Goal: Information Seeking & Learning: Compare options

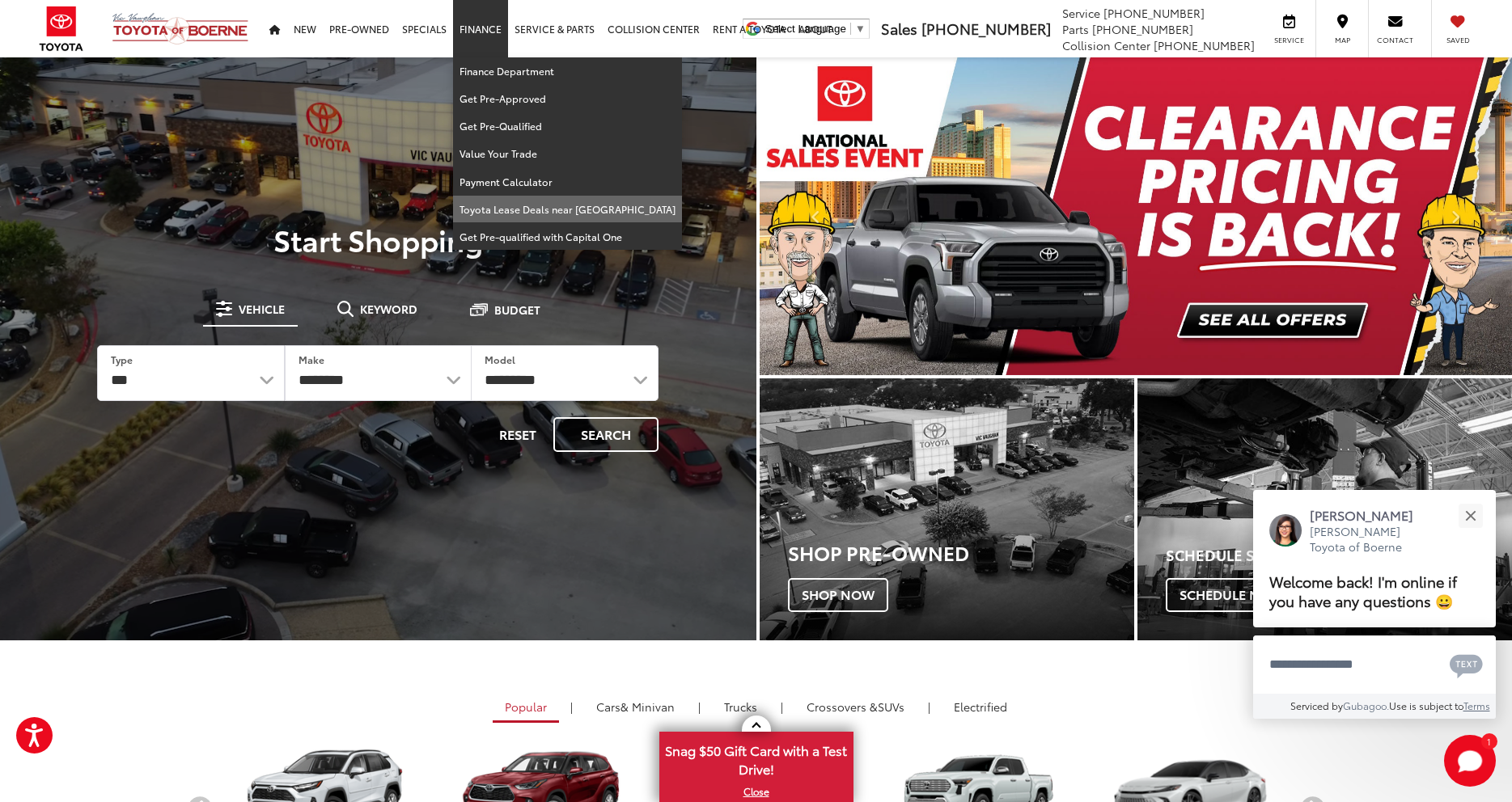
click at [559, 200] on link "Toyota Lease Deals near [GEOGRAPHIC_DATA]" at bounding box center [567, 209] width 229 height 27
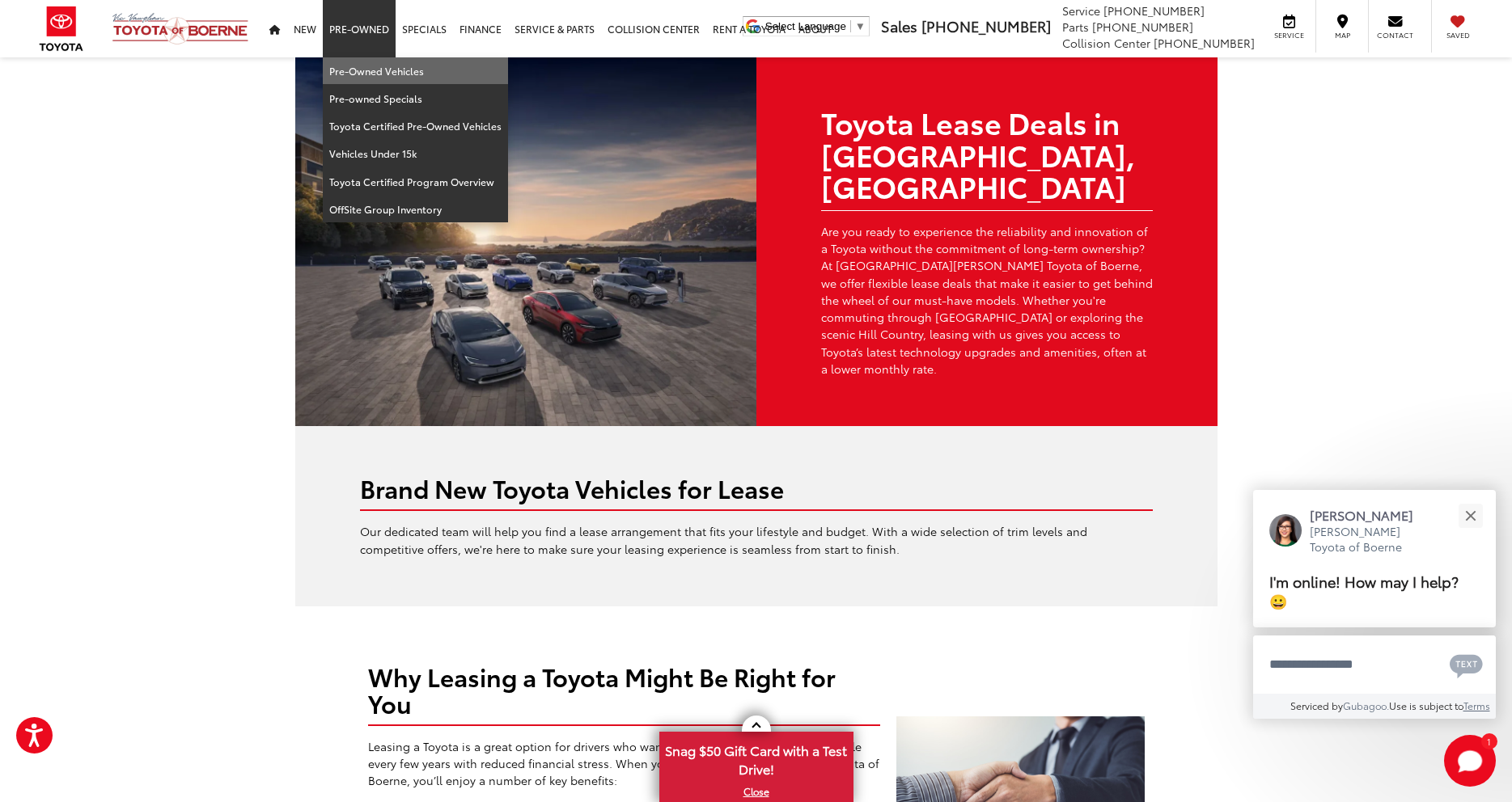
click at [373, 57] on link "Pre-Owned Vehicles" at bounding box center [416, 71] width 185 height 27
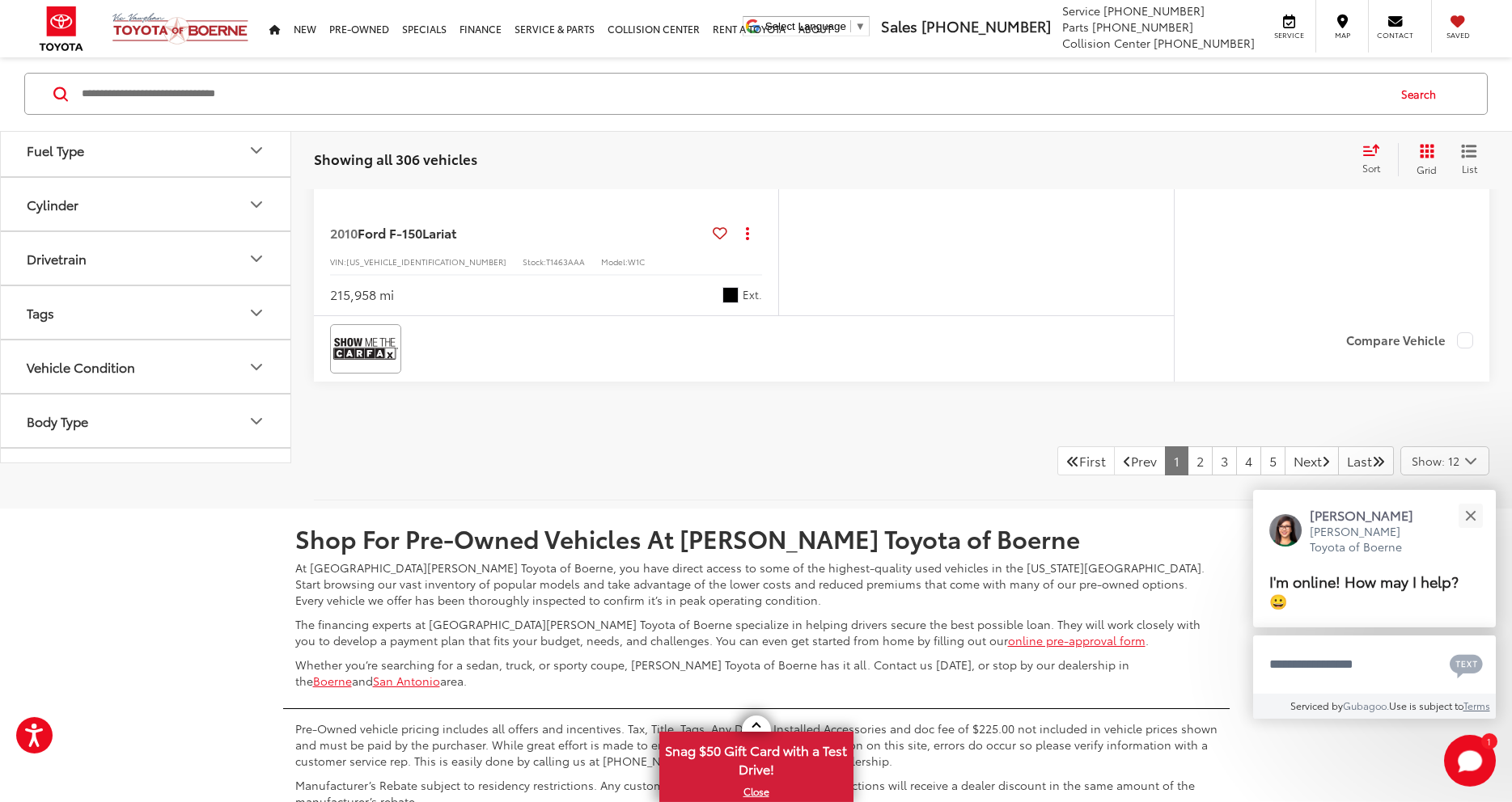
scroll to position [7460, 0]
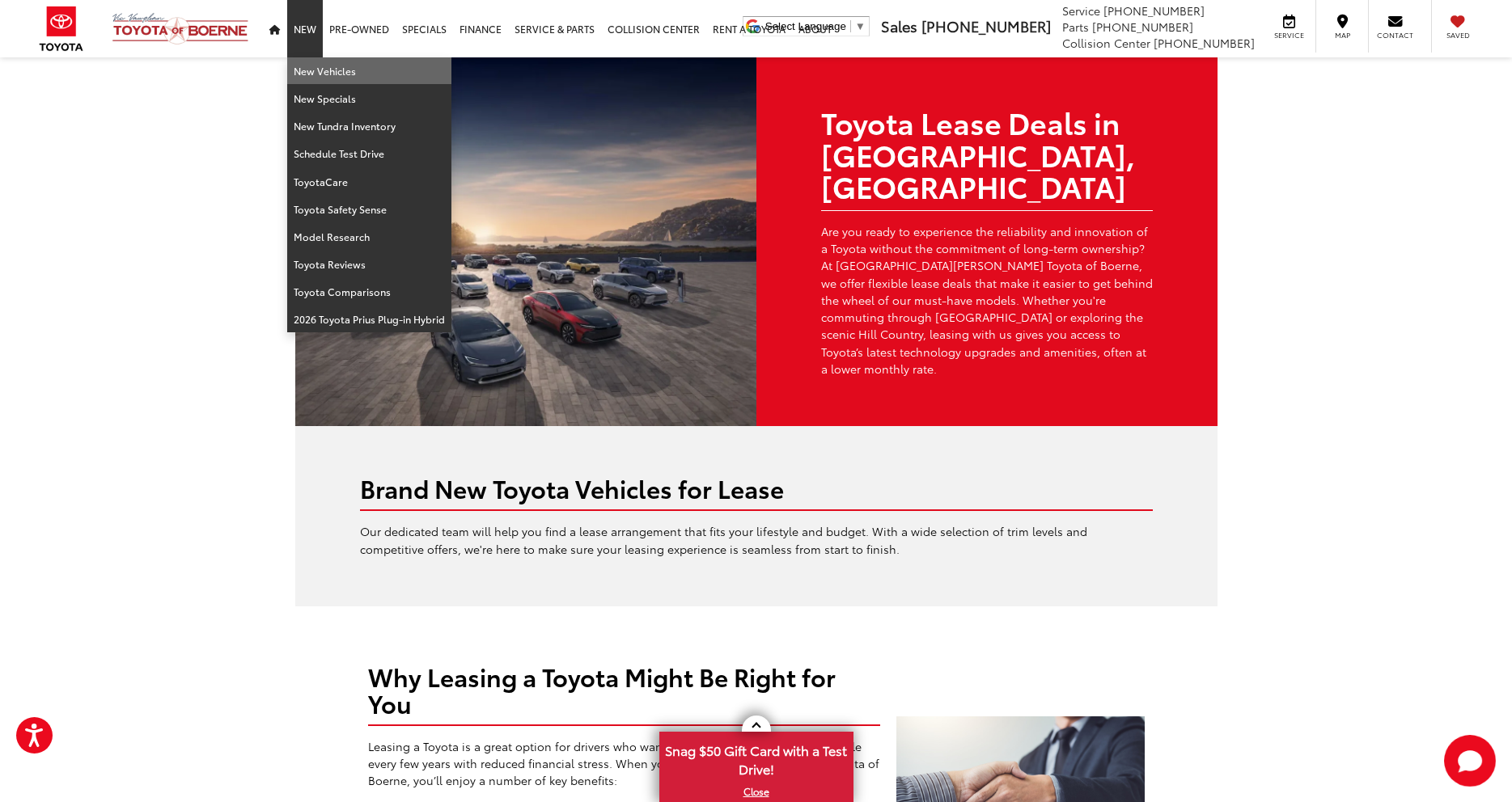
click at [351, 70] on link "New Vehicles" at bounding box center [369, 71] width 165 height 27
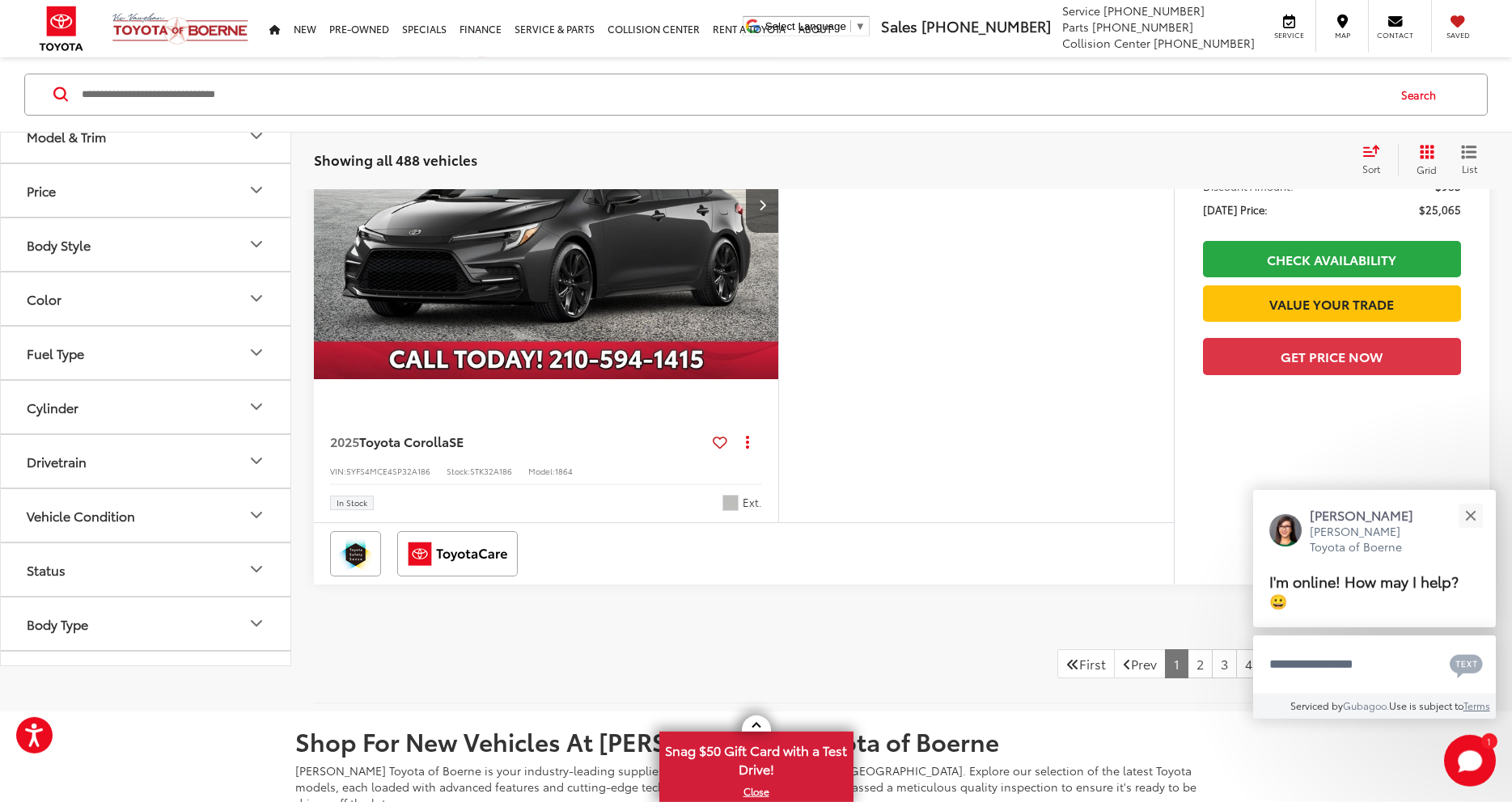
scroll to position [6892, 0]
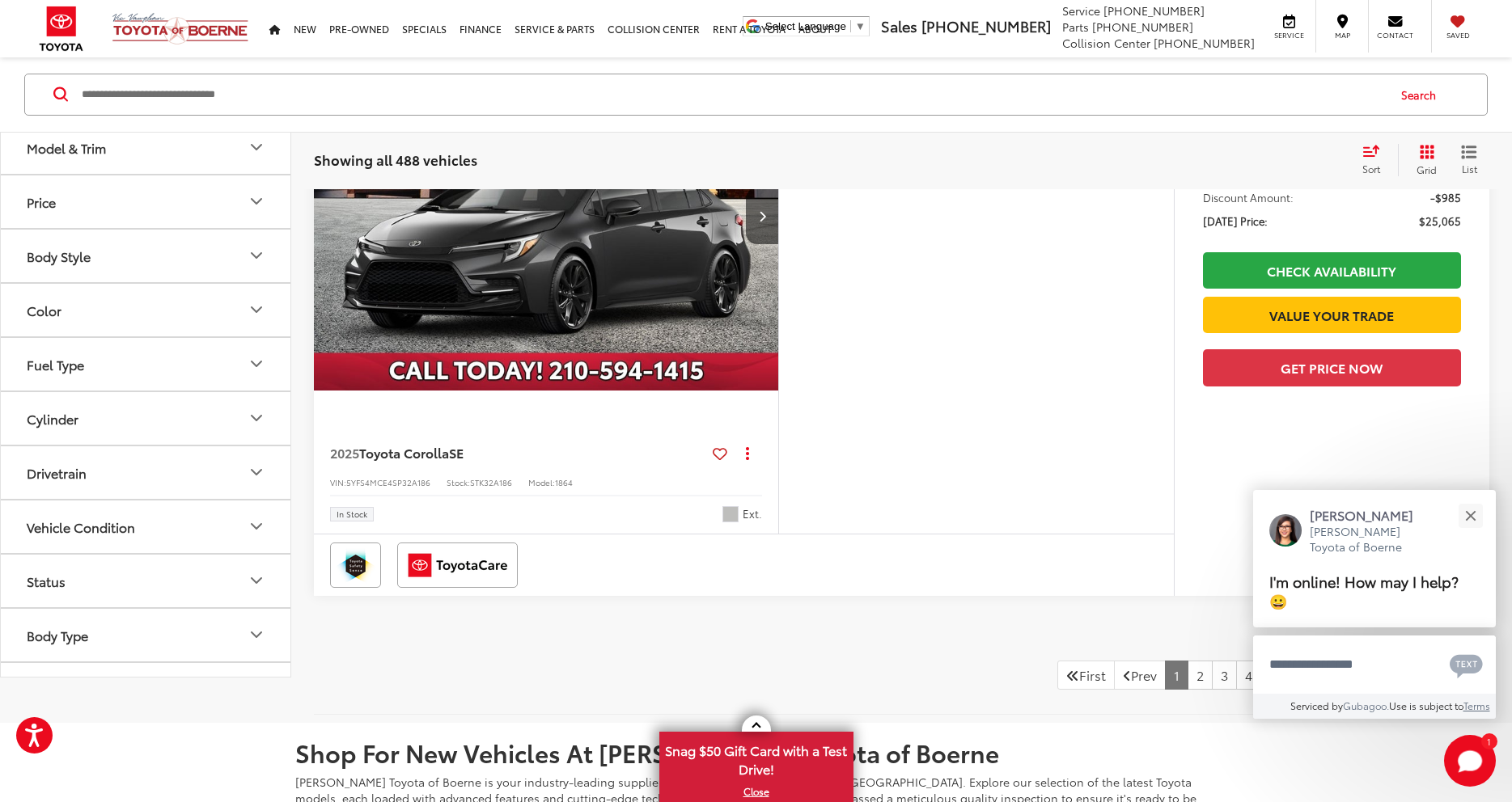
click at [180, 272] on button "Body Style" at bounding box center [147, 255] width 291 height 52
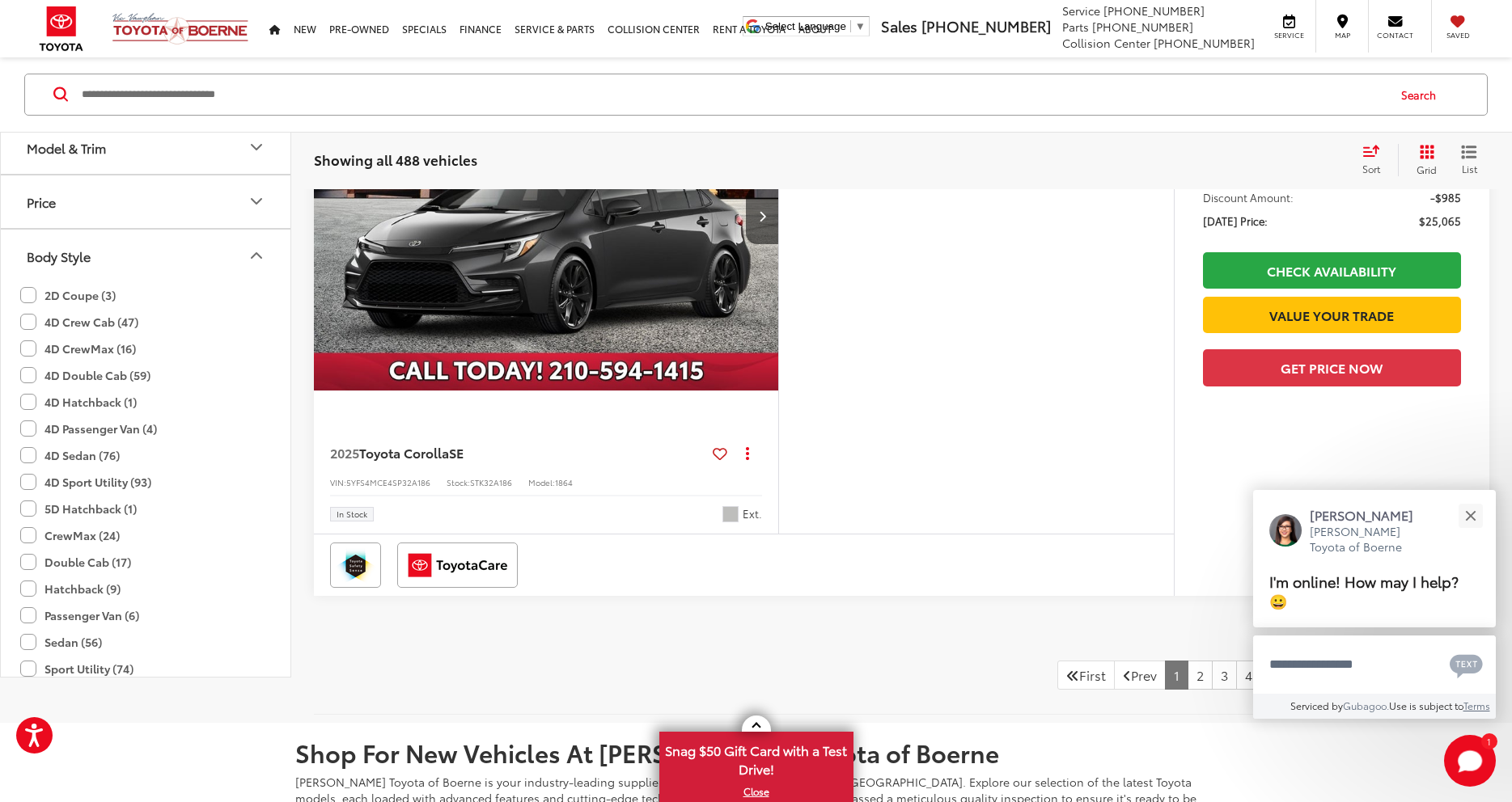
click at [90, 319] on label "4D Crew Cab (47)" at bounding box center [80, 322] width 118 height 27
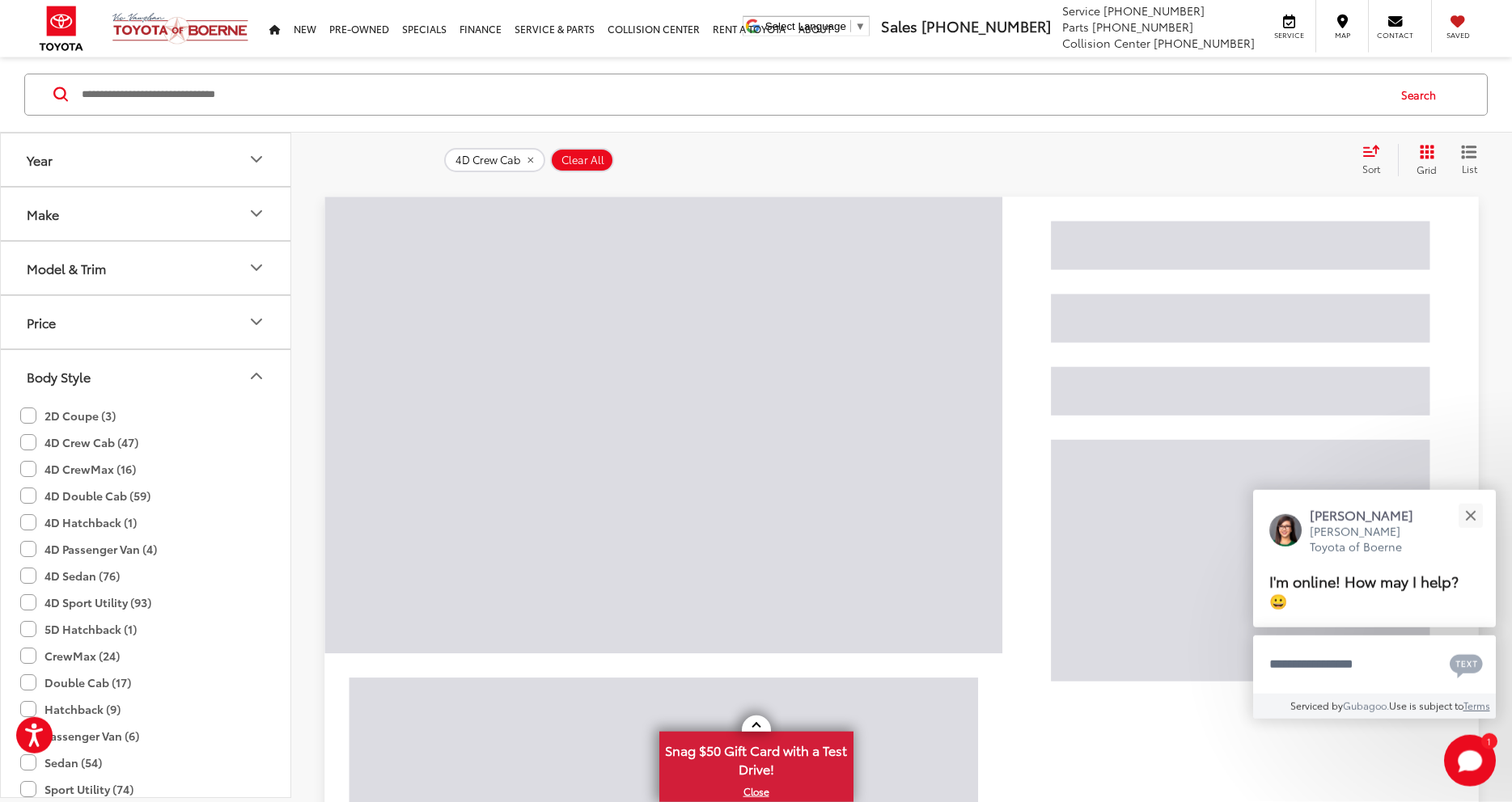
scroll to position [176, 0]
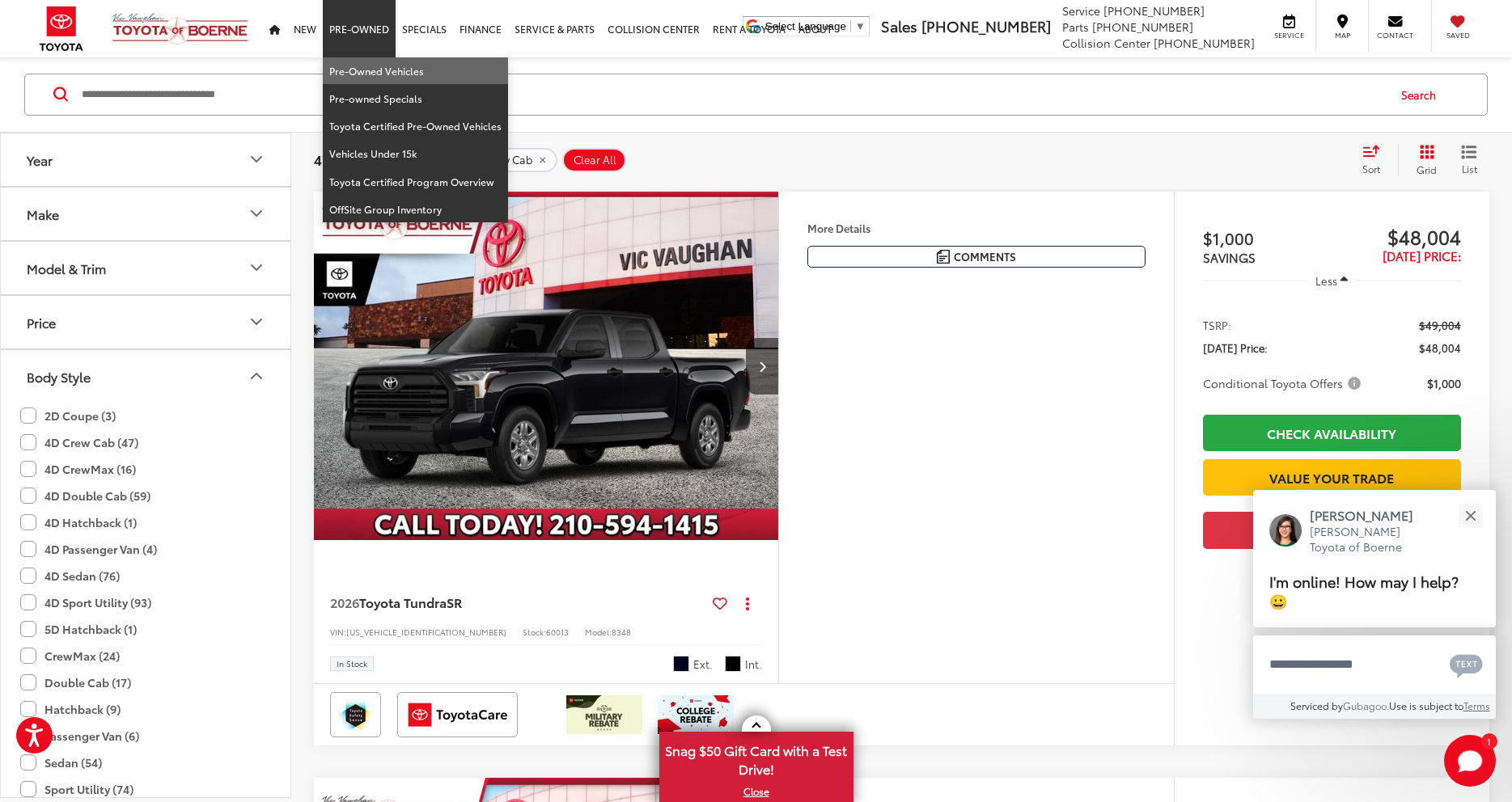
click at [441, 74] on link "Pre-Owned Vehicles" at bounding box center [416, 71] width 185 height 27
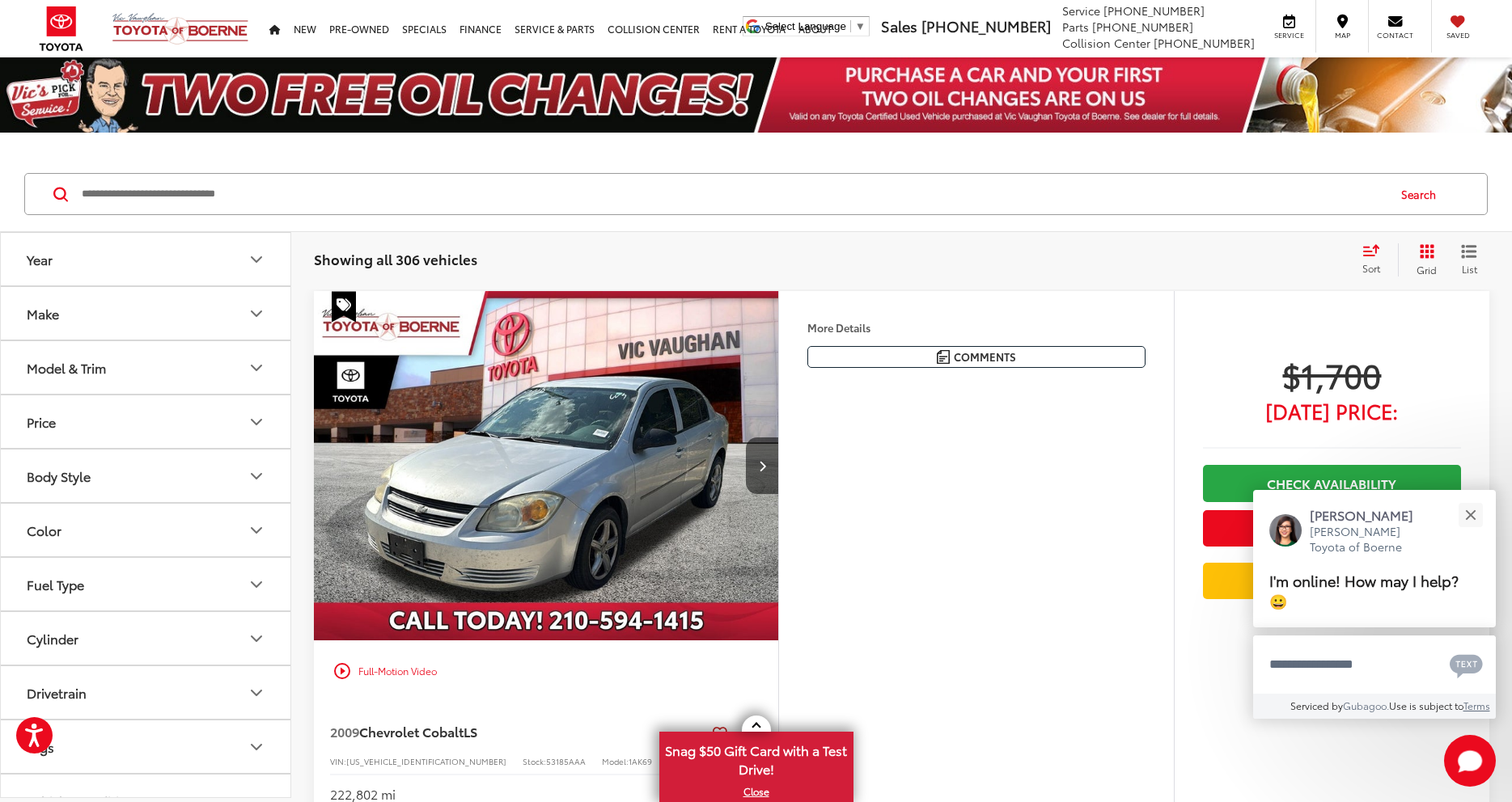
click at [202, 482] on button "Body Style" at bounding box center [147, 476] width 291 height 52
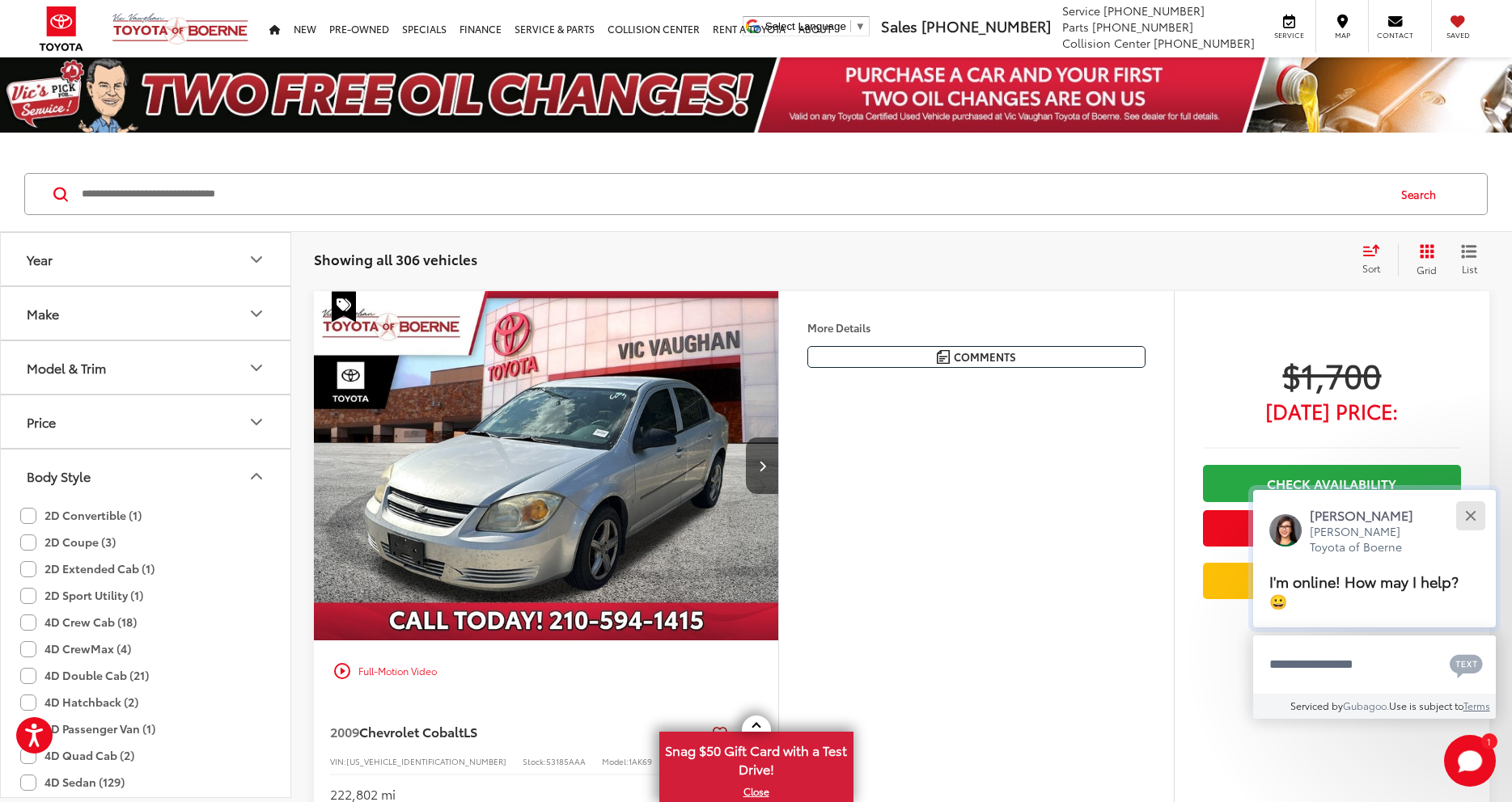
click at [1476, 521] on button "Close" at bounding box center [1470, 515] width 35 height 35
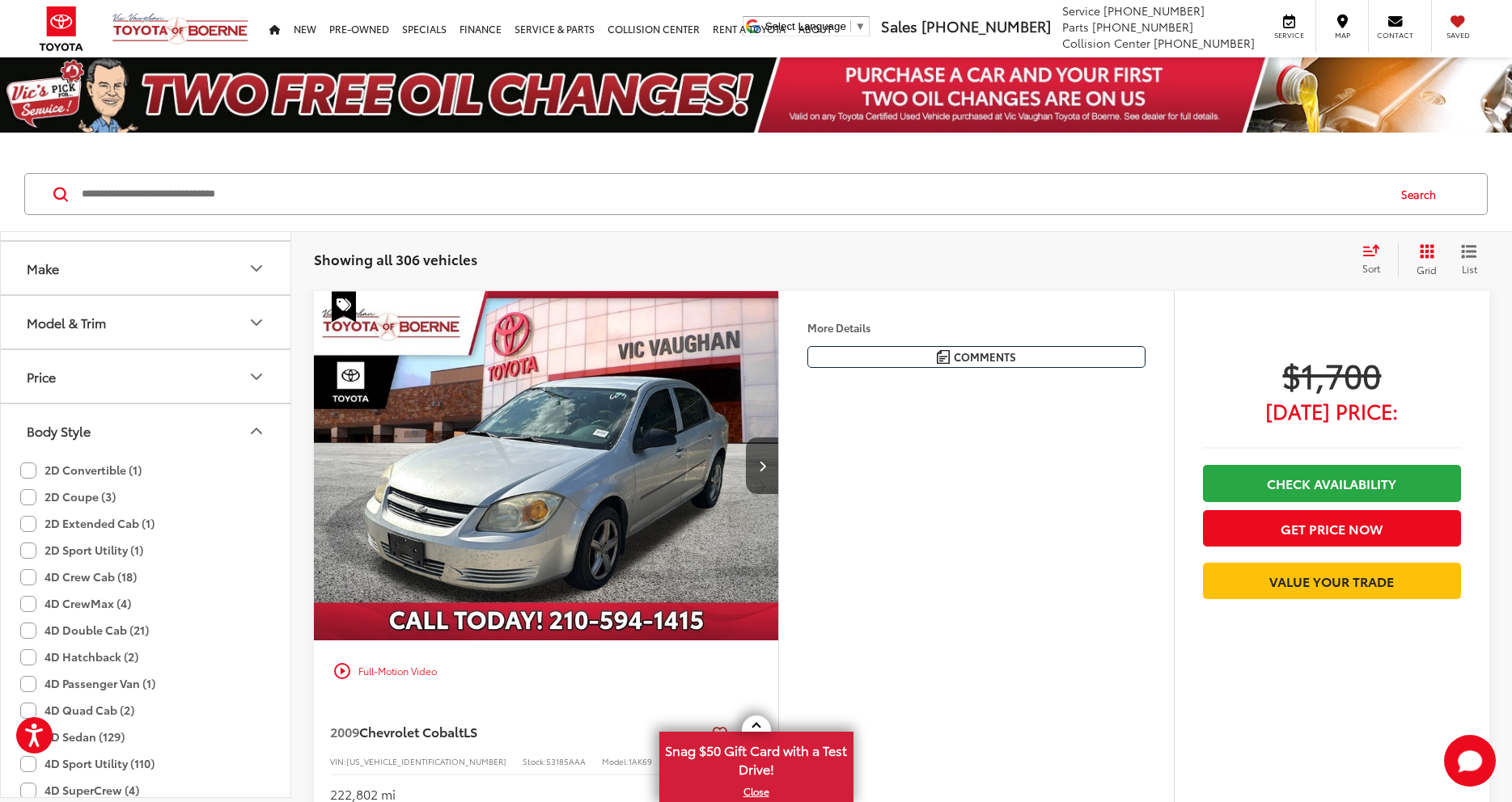
scroll to position [97, 0]
click at [244, 373] on button "Body Style" at bounding box center [147, 379] width 291 height 52
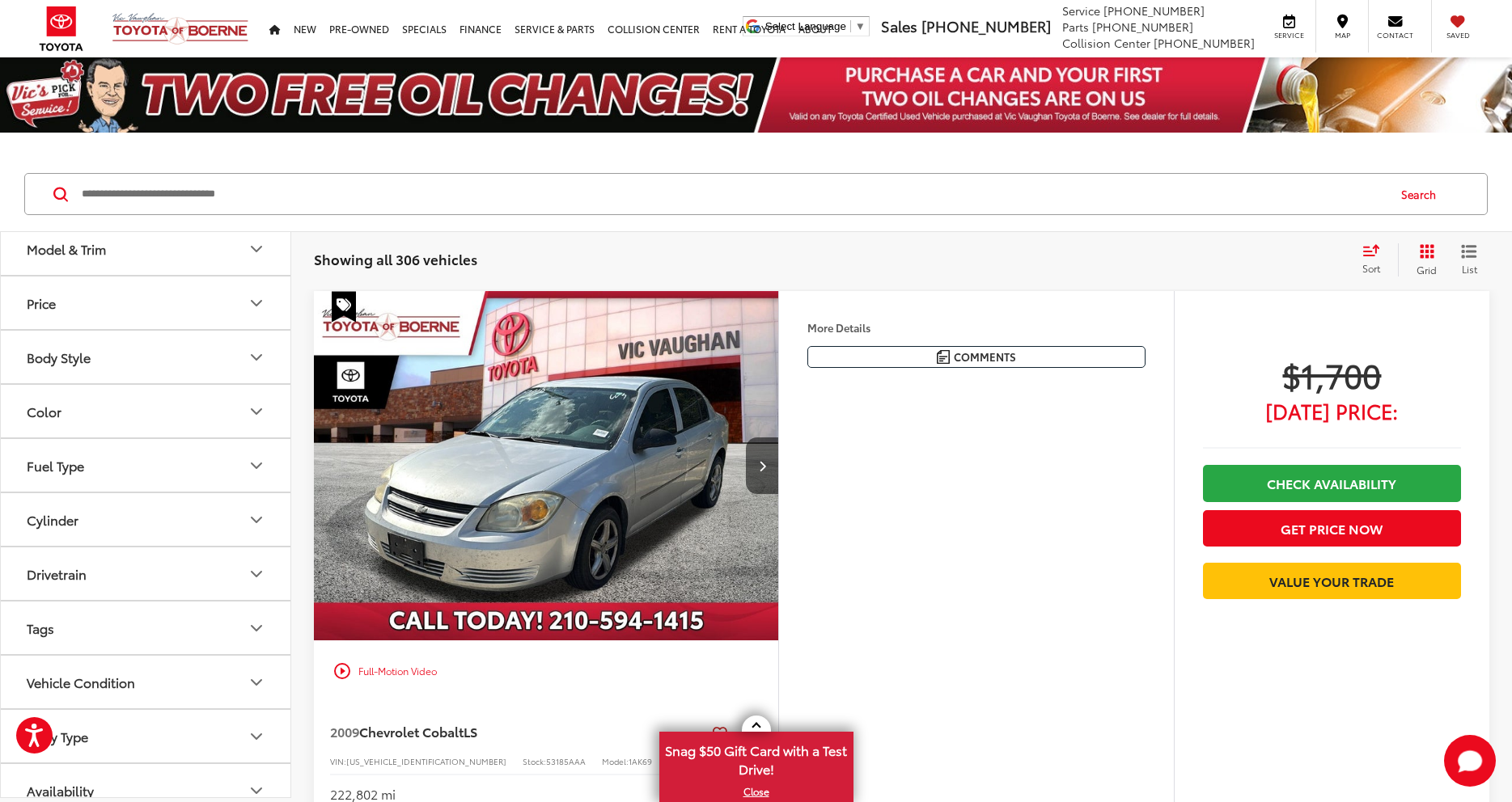
scroll to position [139, 0]
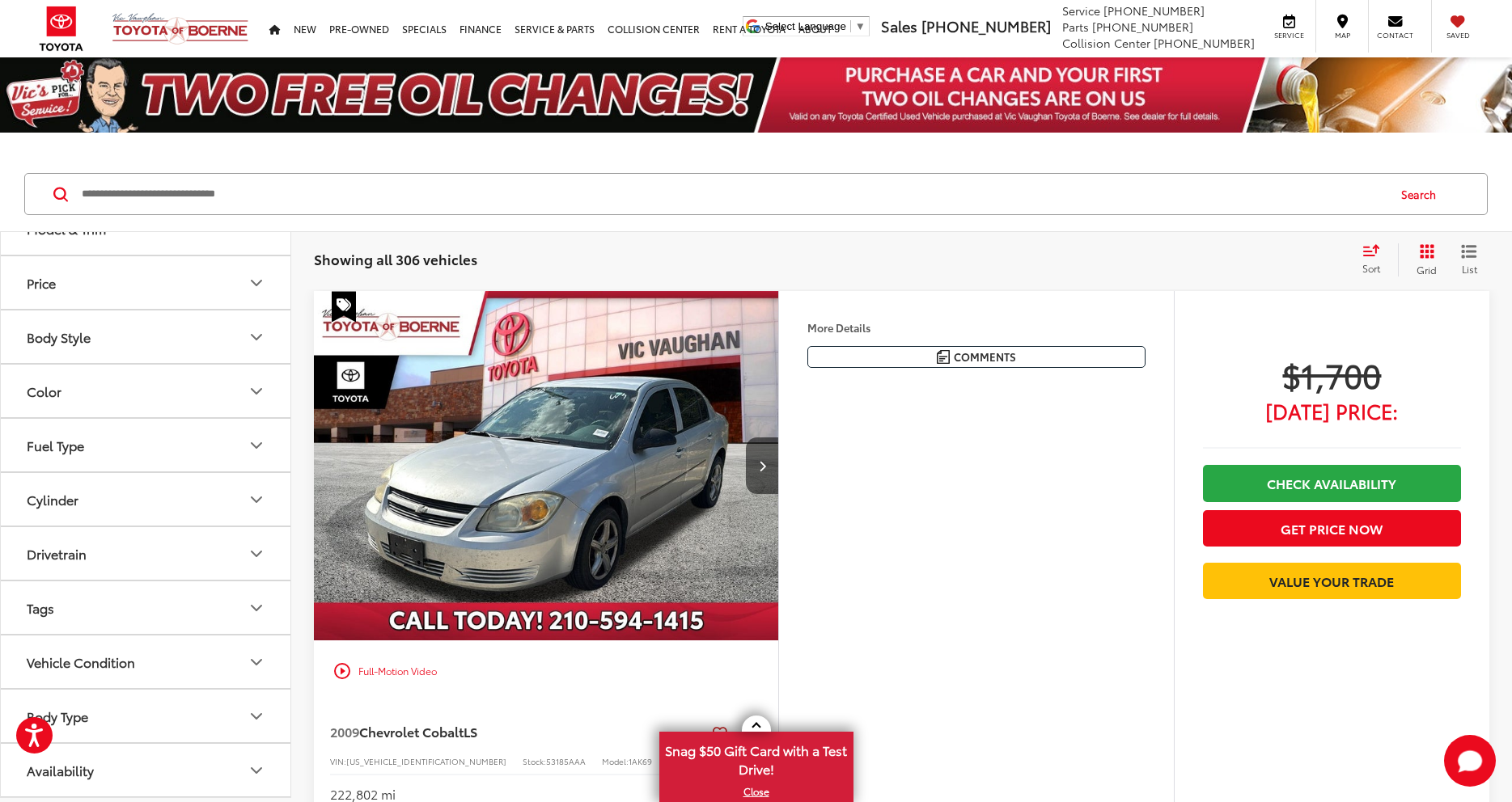
click at [207, 508] on button "Cylinder" at bounding box center [147, 499] width 291 height 52
click at [30, 495] on label "8 (19)" at bounding box center [46, 497] width 52 height 27
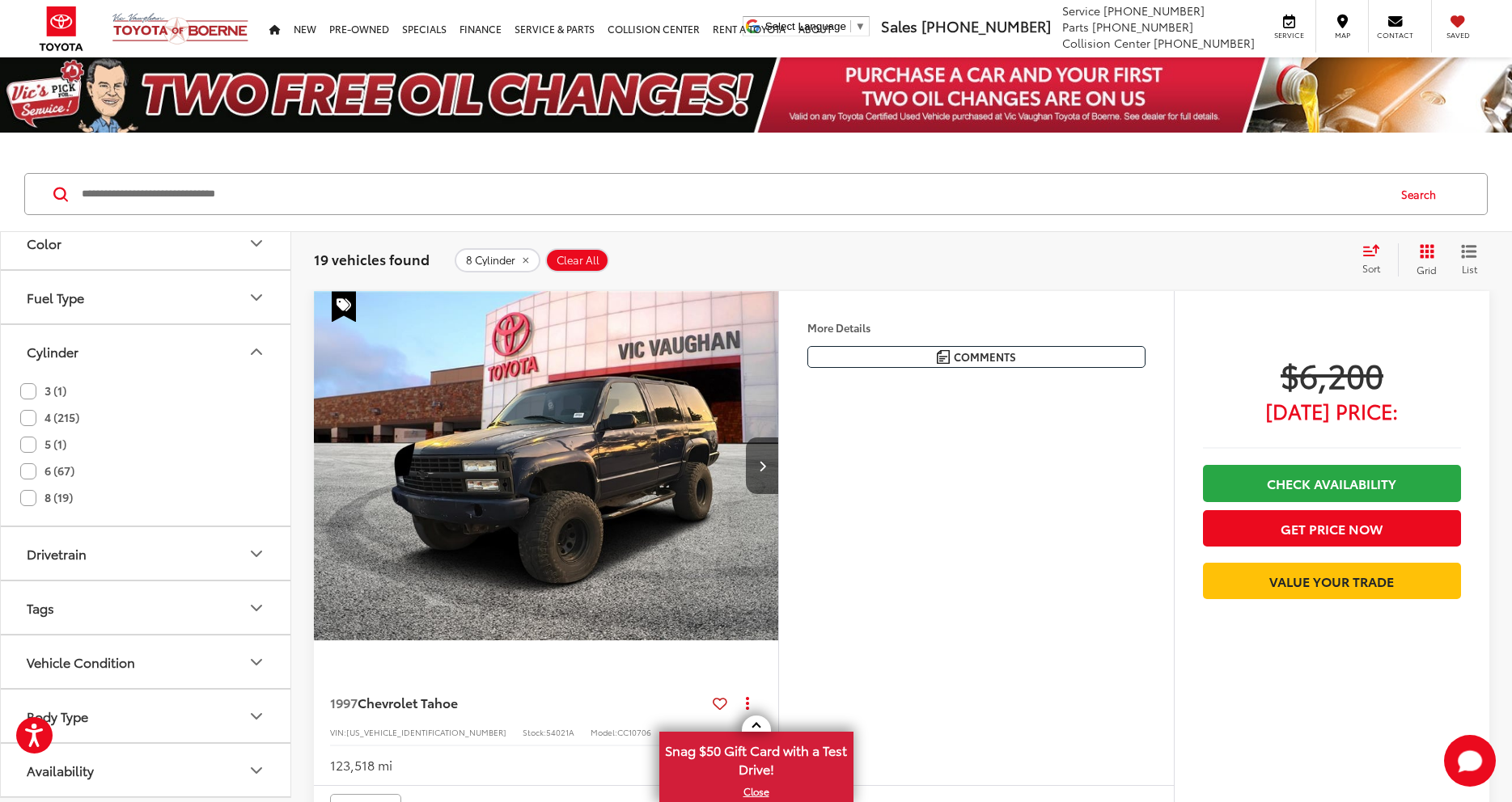
click at [35, 464] on label "6 (67)" at bounding box center [47, 470] width 54 height 27
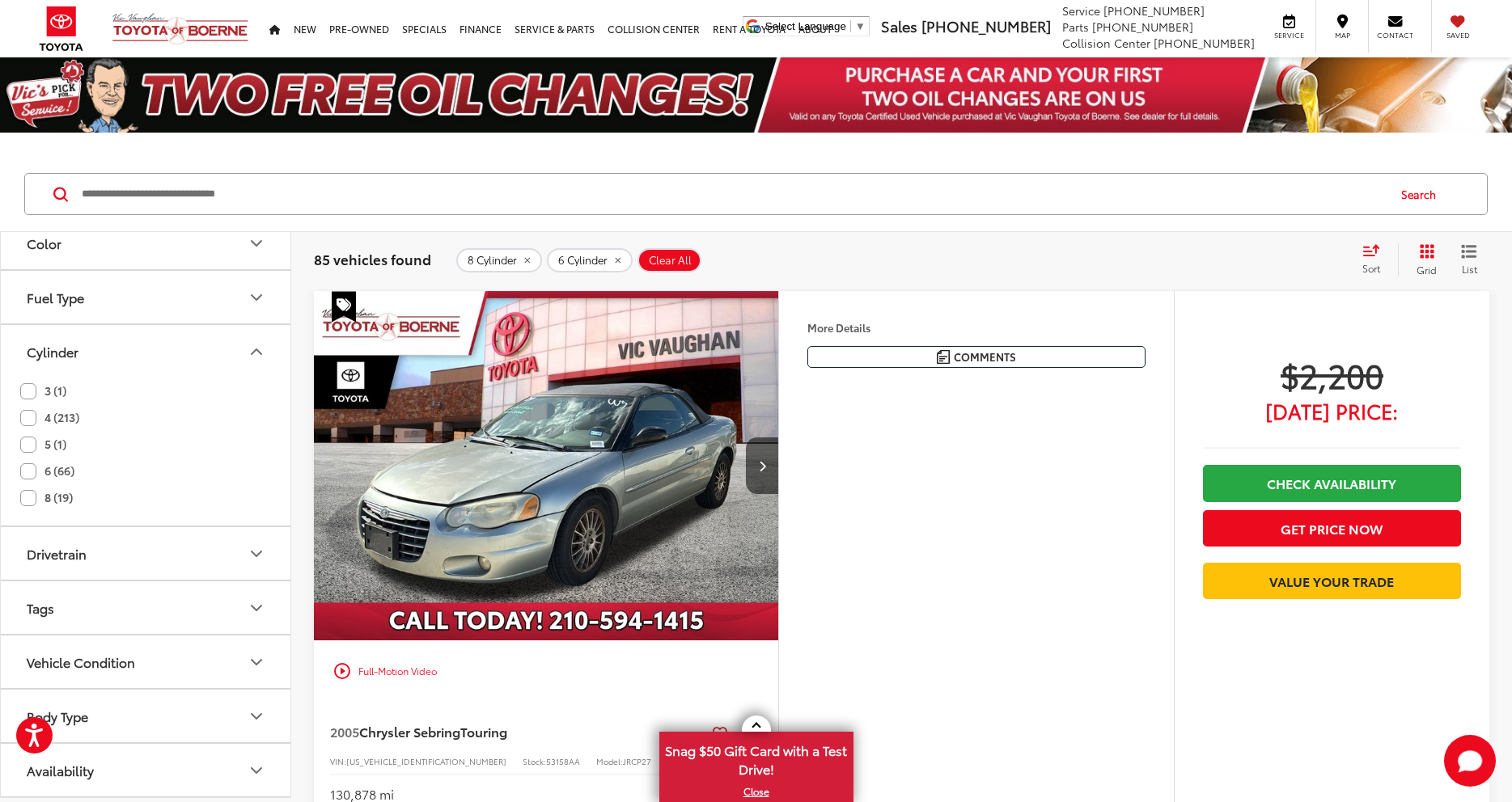
click at [255, 342] on div "Cylinder" at bounding box center [256, 351] width 20 height 20
click at [187, 556] on button "Drivetrain" at bounding box center [147, 553] width 291 height 52
click at [82, 470] on label "4WD (45)" at bounding box center [57, 471] width 75 height 27
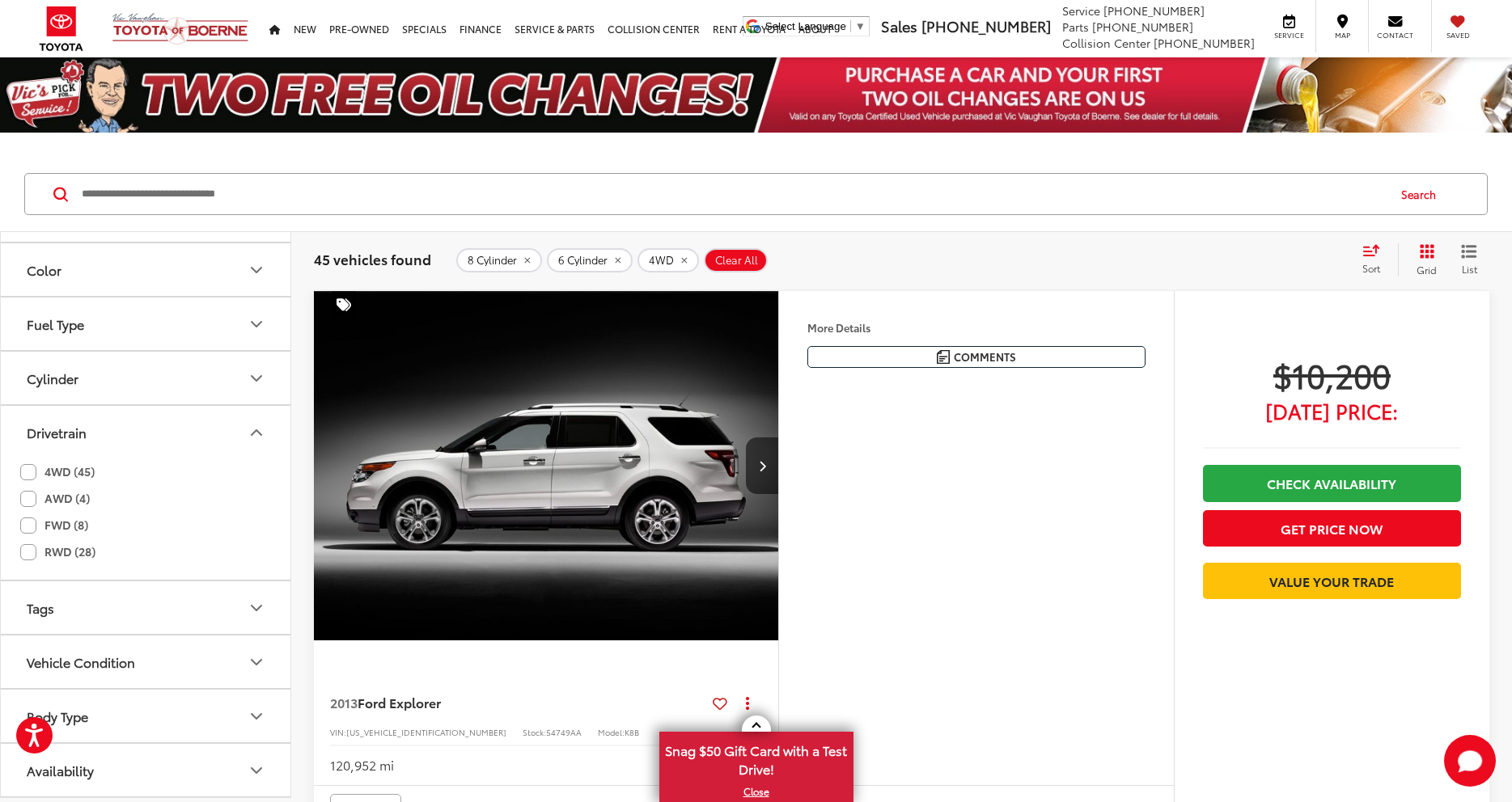
click at [249, 428] on icon "Drivetrain" at bounding box center [256, 433] width 20 height 20
click at [170, 337] on button "Model & Trim" at bounding box center [147, 325] width 291 height 52
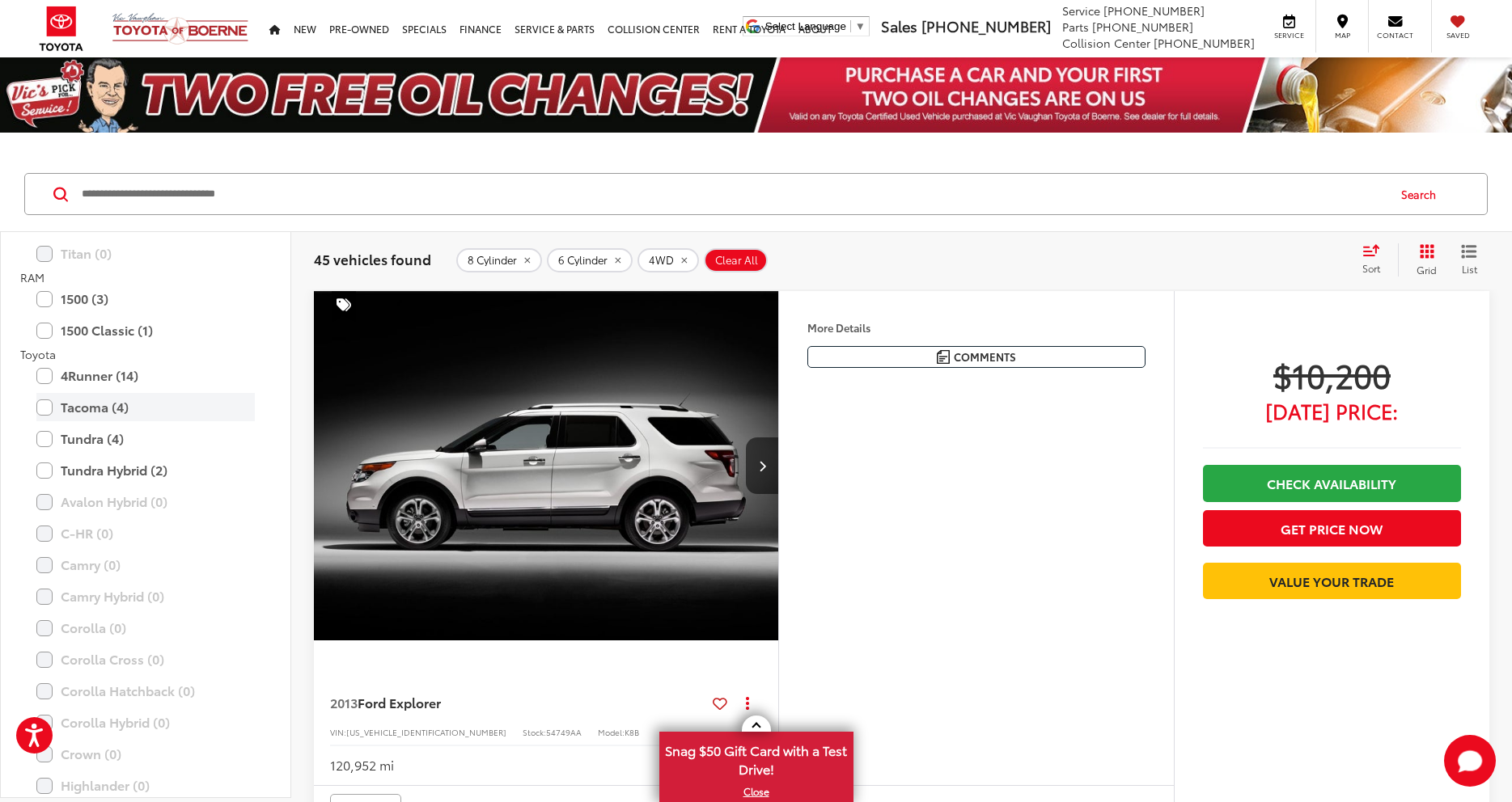
scroll to position [1206, 0]
click at [80, 426] on label "Tundra (4)" at bounding box center [145, 432] width 219 height 28
click at [83, 405] on label "Tacoma (4)" at bounding box center [145, 400] width 219 height 28
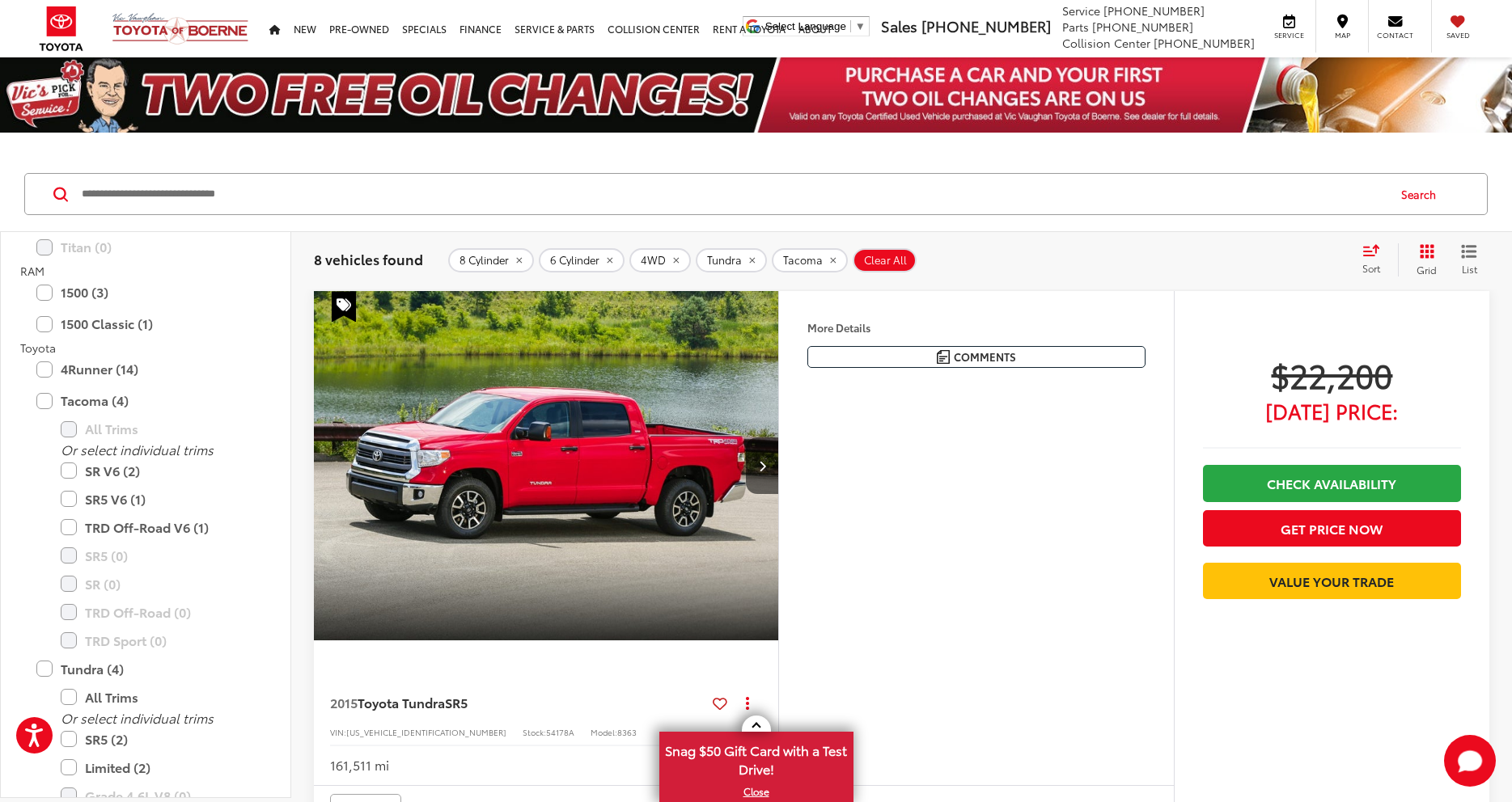
click at [1214, 262] on div "8 Cylinder 6 Cylinder 4WD Tundra Tacoma Clear All + 0" at bounding box center [898, 260] width 900 height 24
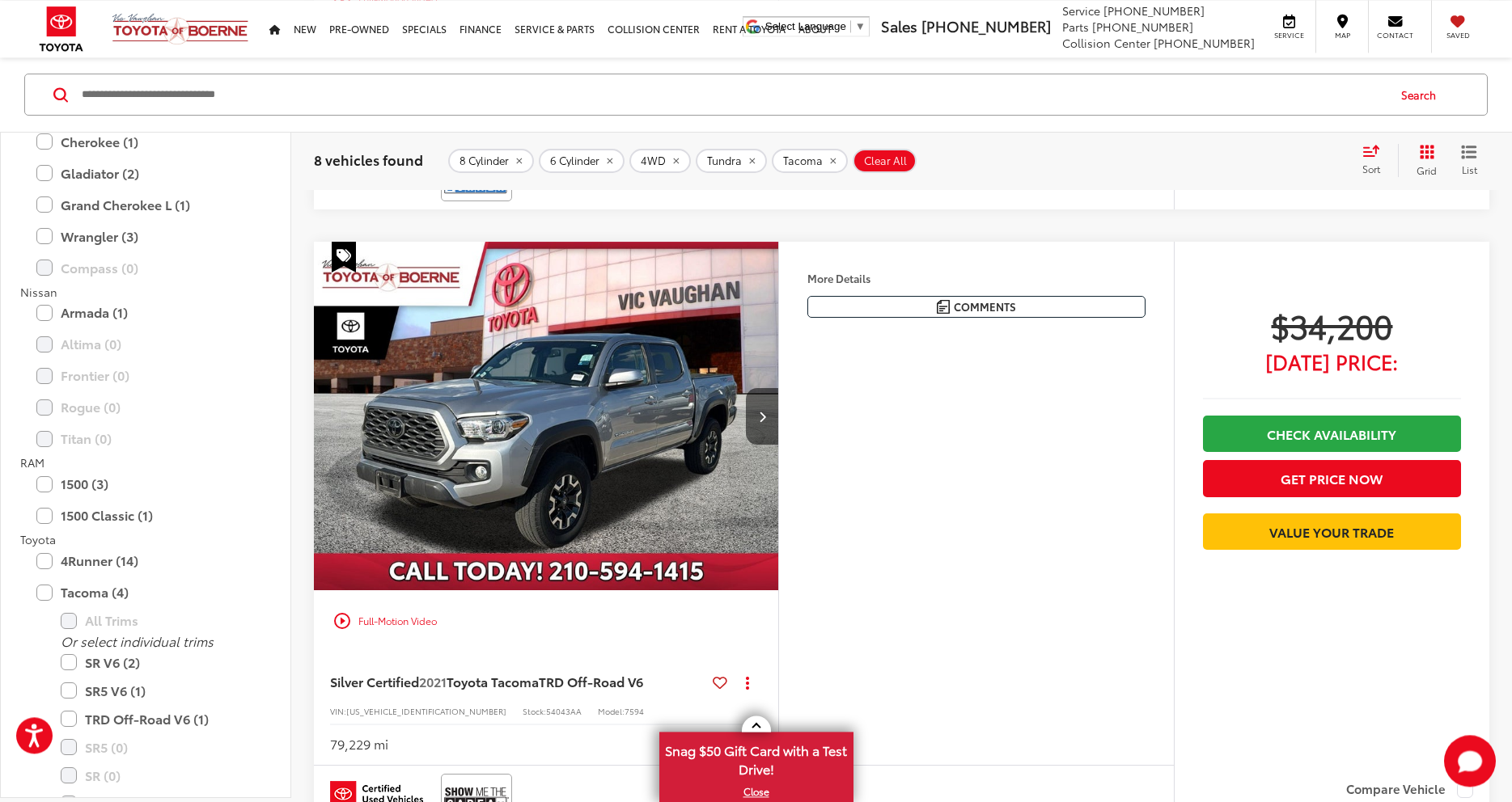
scroll to position [1879, 0]
